Goal: Transaction & Acquisition: Purchase product/service

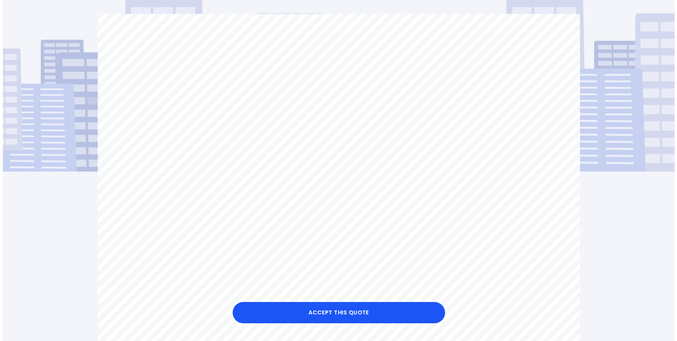
scroll to position [71, 0]
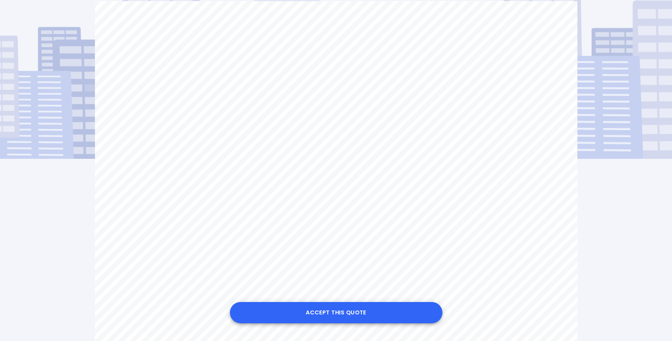
click at [392, 316] on button "Accept this Quote" at bounding box center [336, 312] width 213 height 21
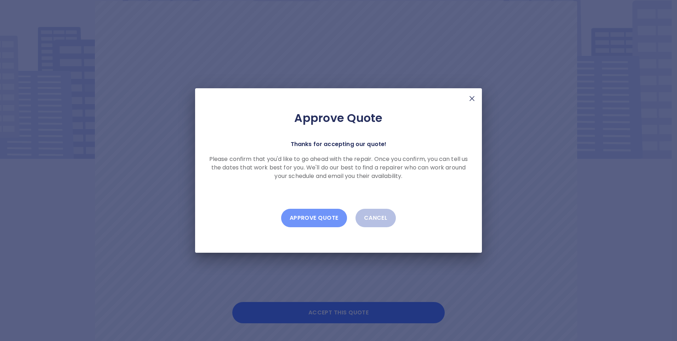
click at [322, 213] on button "Approve Quote" at bounding box center [314, 218] width 66 height 18
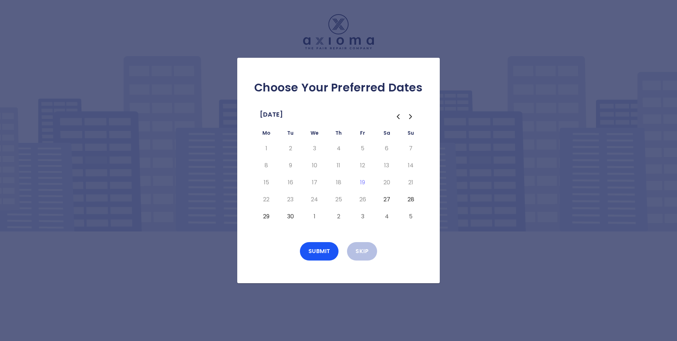
click at [340, 216] on button "2" at bounding box center [338, 216] width 13 height 11
click at [364, 217] on button "3" at bounding box center [362, 216] width 13 height 11
click at [385, 217] on button "4" at bounding box center [386, 216] width 13 height 11
click at [392, 217] on button "4" at bounding box center [386, 216] width 13 height 11
click at [410, 118] on icon "Go to the Next Month" at bounding box center [410, 116] width 2 height 4
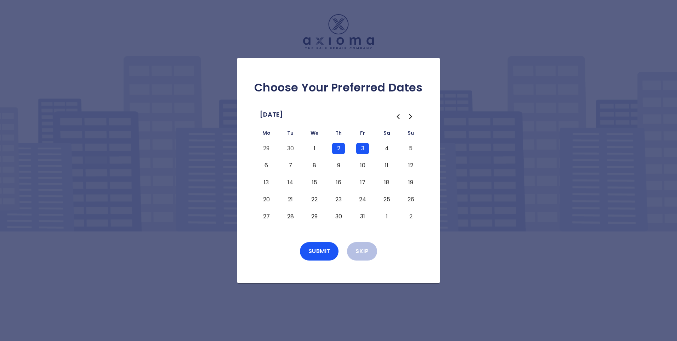
click at [264, 165] on button "6" at bounding box center [266, 165] width 13 height 11
click at [264, 183] on button "13" at bounding box center [266, 182] width 13 height 11
click at [265, 196] on button "20" at bounding box center [266, 199] width 13 height 11
click at [267, 213] on button "27" at bounding box center [266, 216] width 13 height 11
click at [311, 165] on button "8" at bounding box center [314, 165] width 13 height 11
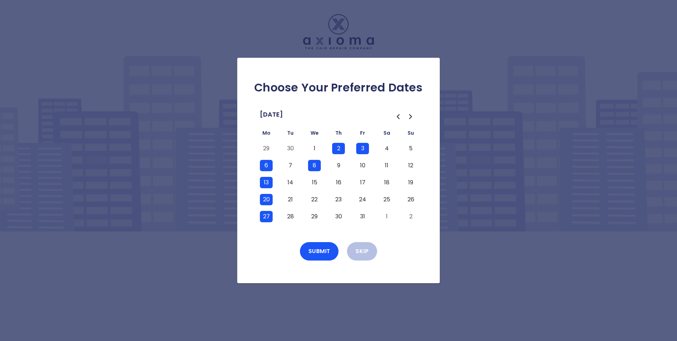
click at [313, 181] on button "15" at bounding box center [314, 182] width 13 height 11
drag, startPoint x: 313, startPoint y: 198, endPoint x: 313, endPoint y: 208, distance: 9.9
click at [313, 199] on button "22" at bounding box center [314, 199] width 13 height 11
click at [313, 211] on button "29" at bounding box center [314, 216] width 13 height 11
click at [389, 149] on button "4" at bounding box center [386, 148] width 13 height 11
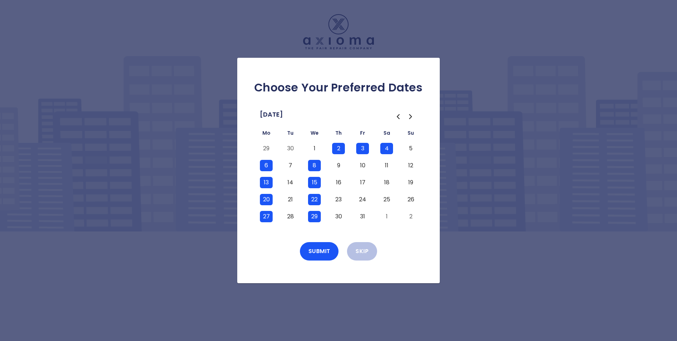
click at [389, 169] on button "11" at bounding box center [386, 165] width 13 height 11
click at [388, 189] on td "18" at bounding box center [387, 182] width 24 height 17
click at [390, 183] on button "18" at bounding box center [386, 182] width 13 height 11
click at [389, 199] on button "25" at bounding box center [386, 199] width 13 height 11
click at [413, 148] on button "5" at bounding box center [410, 148] width 13 height 11
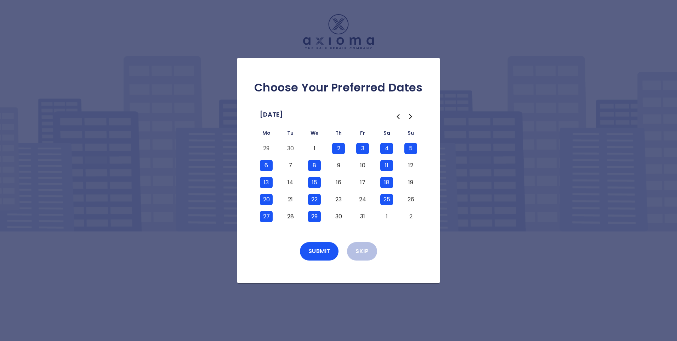
click at [408, 166] on button "12" at bounding box center [410, 165] width 13 height 11
click at [413, 183] on button "19" at bounding box center [410, 182] width 13 height 11
click at [413, 201] on button "26" at bounding box center [410, 199] width 13 height 11
click at [330, 245] on button "Submit" at bounding box center [319, 251] width 39 height 18
